Goal: Task Accomplishment & Management: Use online tool/utility

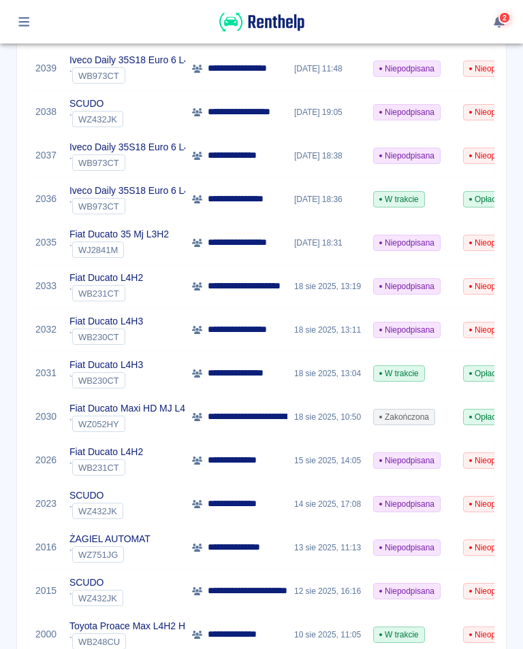
scroll to position [242, 0]
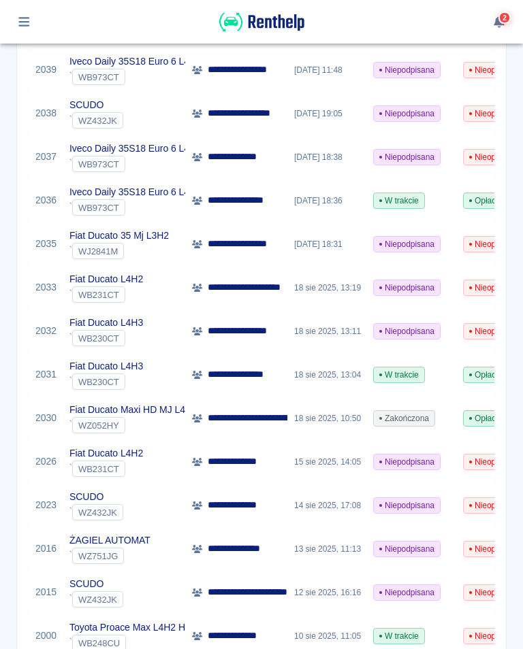
click at [112, 372] on p "Fiat Ducato L4H3" at bounding box center [106, 366] width 74 height 14
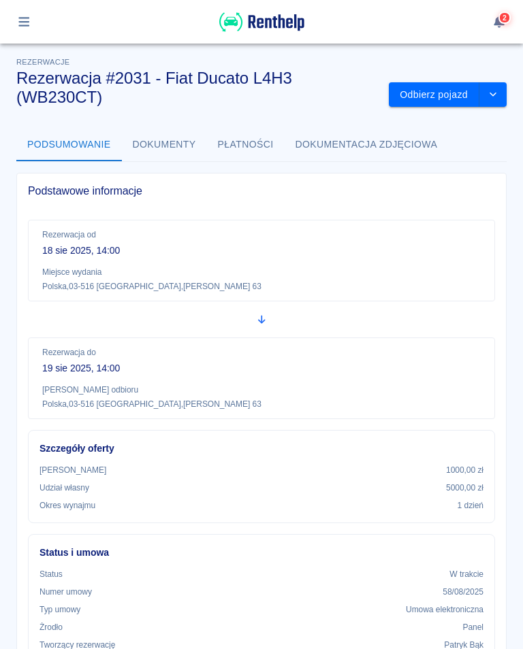
click at [453, 99] on button "Odbierz pojazd" at bounding box center [434, 94] width 91 height 25
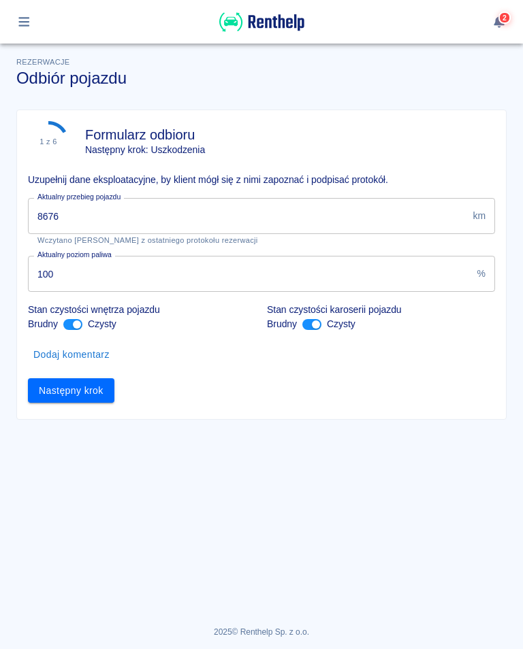
click at [81, 224] on input "8676" at bounding box center [247, 216] width 439 height 36
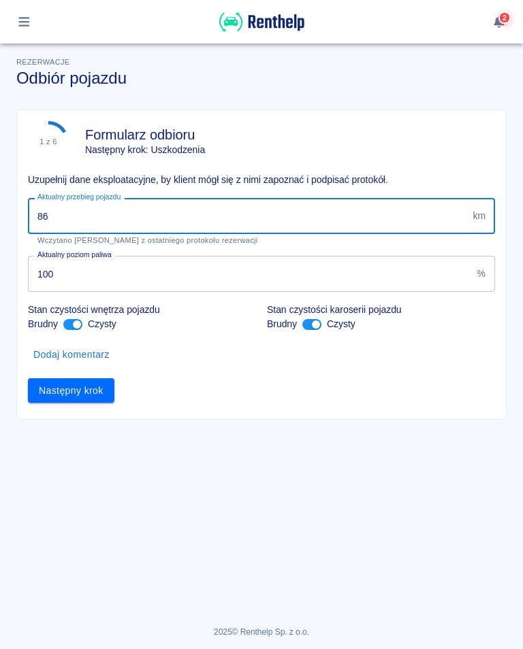
type input "8"
type input "9087"
click at [76, 391] on button "Następny krok" at bounding box center [71, 390] width 86 height 25
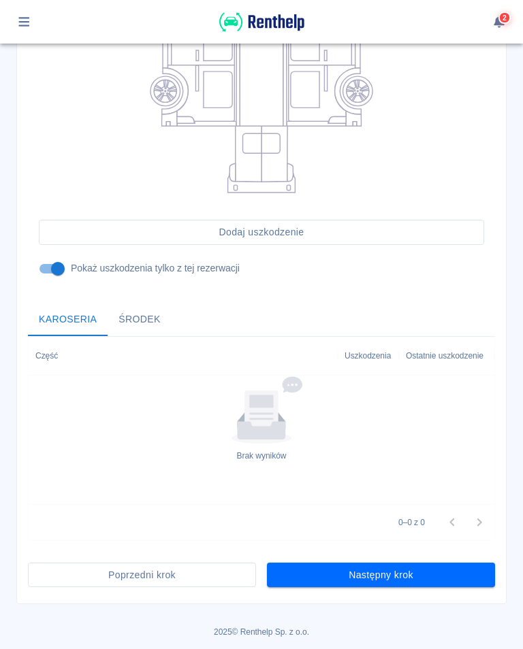
scroll to position [299, 0]
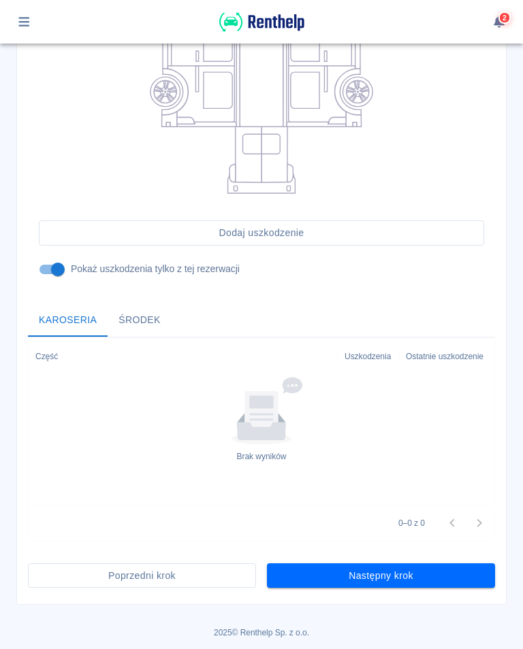
click at [381, 474] on button "Następny krok" at bounding box center [381, 576] width 228 height 25
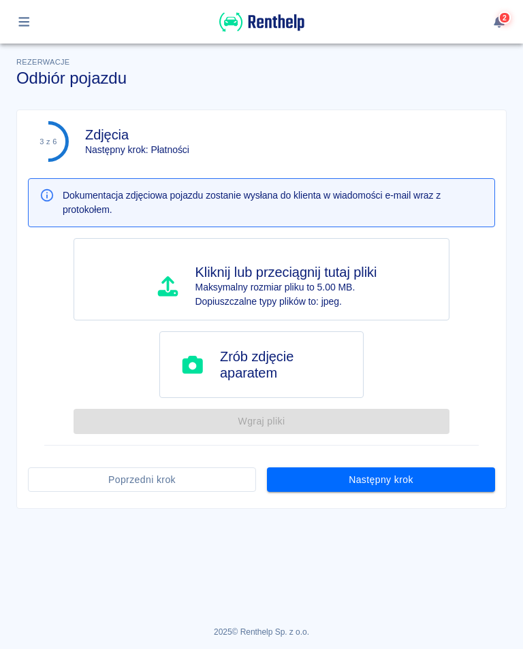
scroll to position [0, 0]
click at [385, 474] on button "Następny krok" at bounding box center [381, 480] width 228 height 25
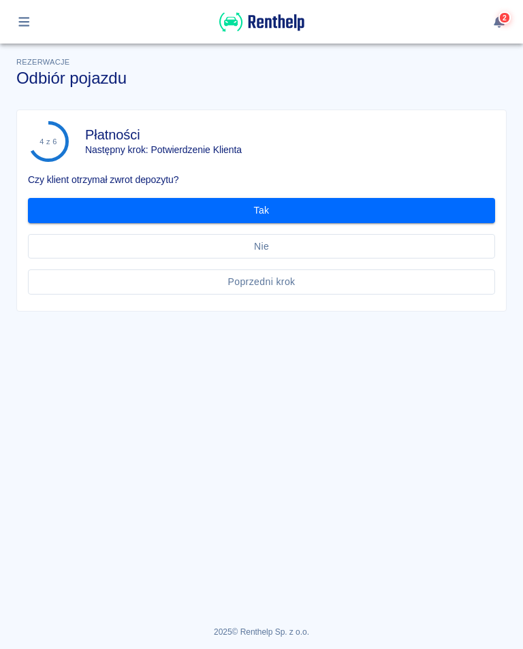
click at [252, 204] on button "Tak" at bounding box center [261, 210] width 467 height 25
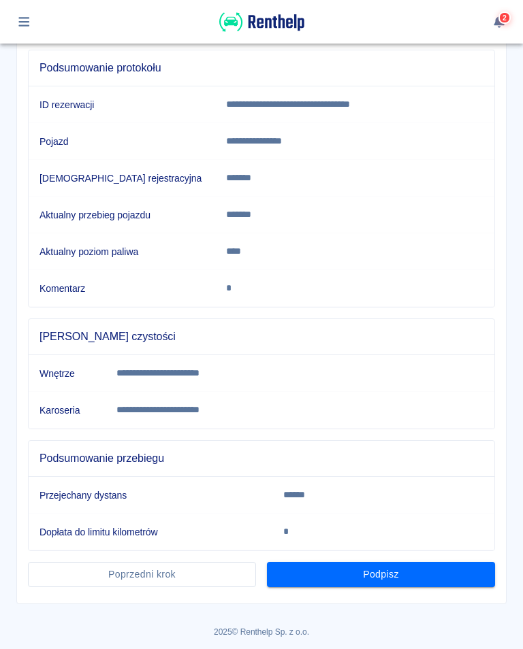
scroll to position [148, 0]
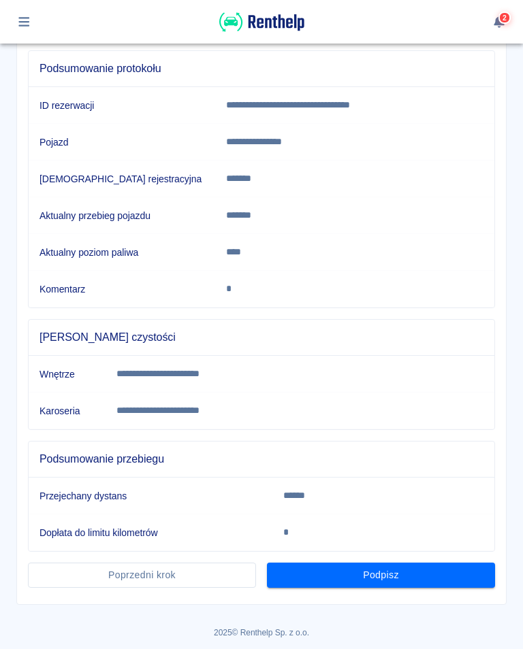
click at [385, 474] on button "Podpisz" at bounding box center [381, 575] width 228 height 25
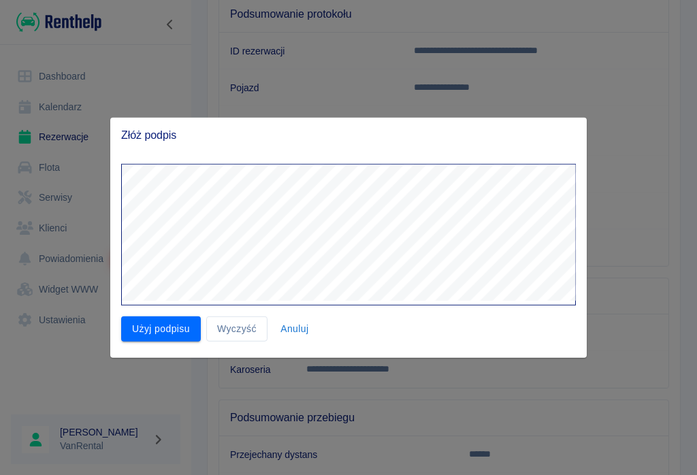
click at [155, 329] on button "Użyj podpisu" at bounding box center [161, 329] width 80 height 25
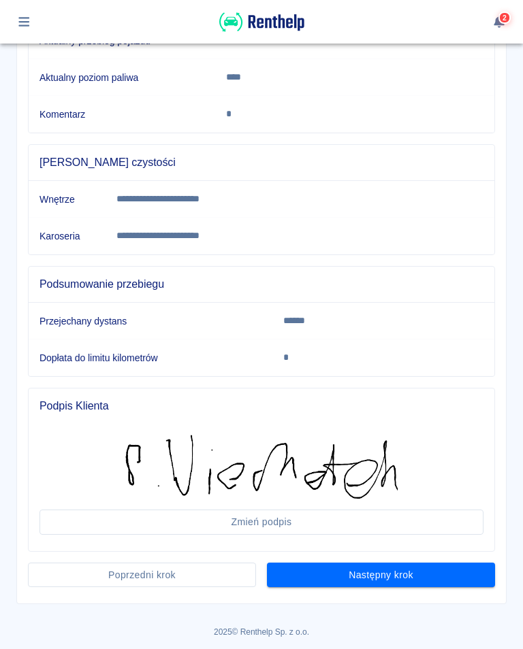
scroll to position [322, 0]
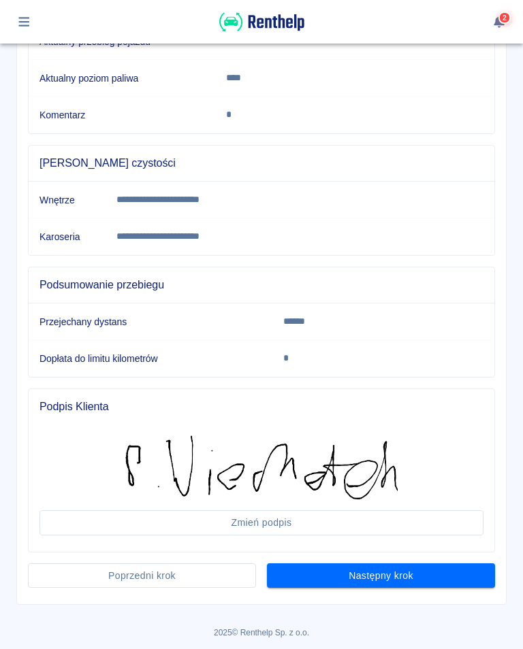
click at [383, 474] on button "Następny krok" at bounding box center [381, 576] width 228 height 25
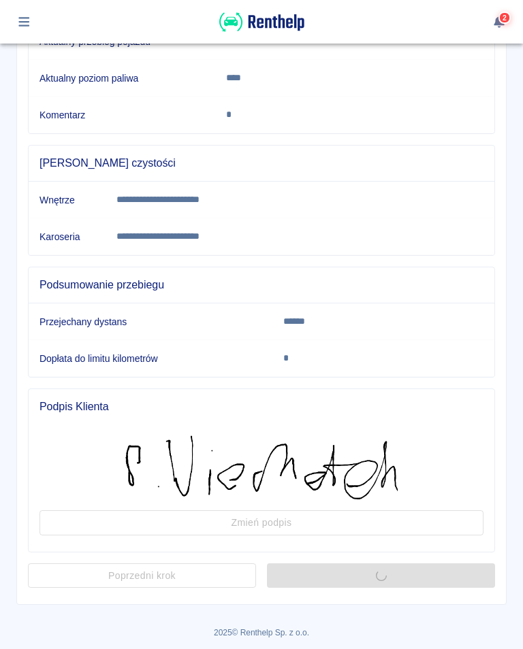
scroll to position [0, 0]
